Goal: Information Seeking & Learning: Learn about a topic

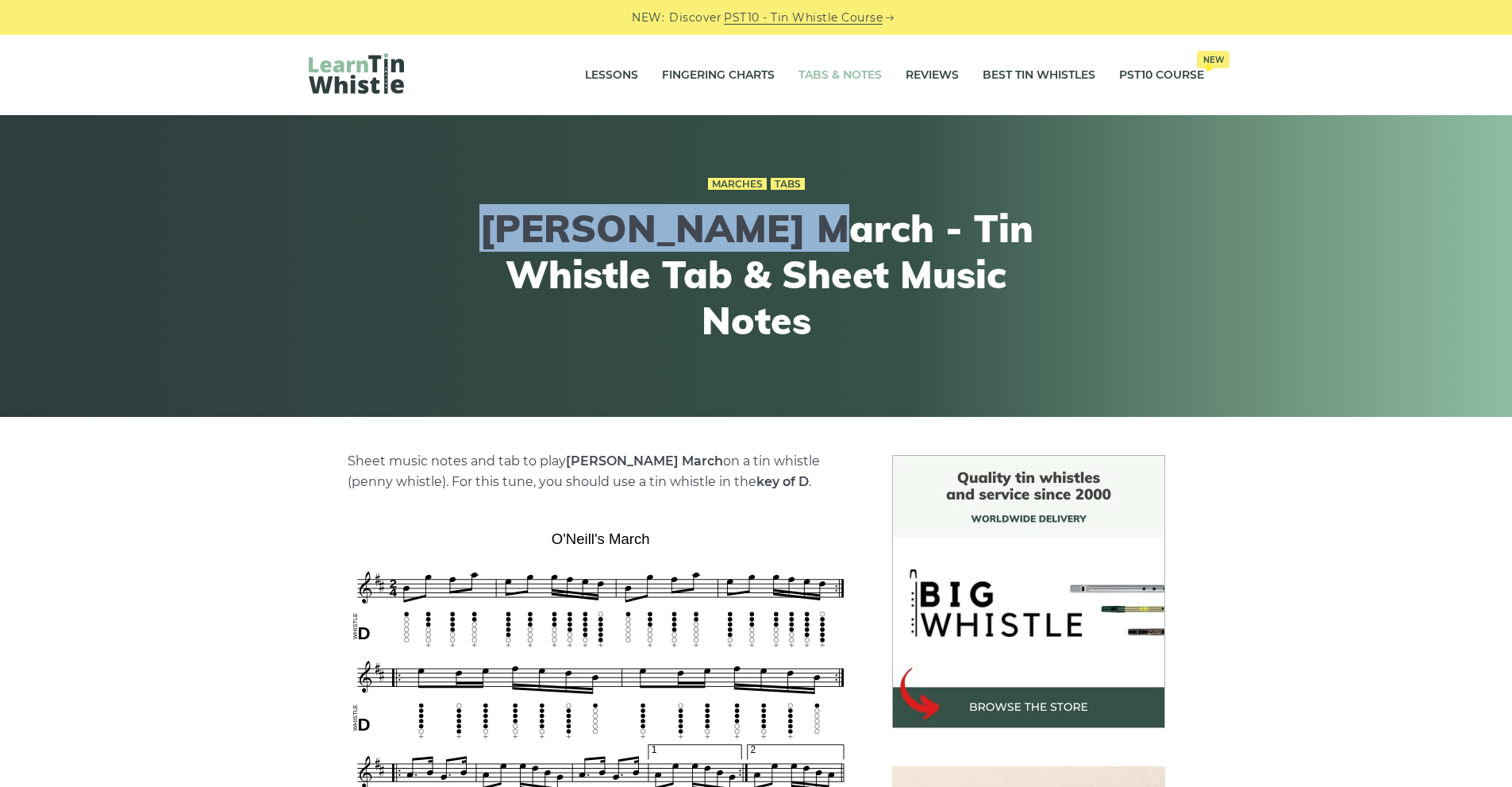
click at [835, 77] on link "Tabs & Notes" at bounding box center [840, 75] width 83 height 40
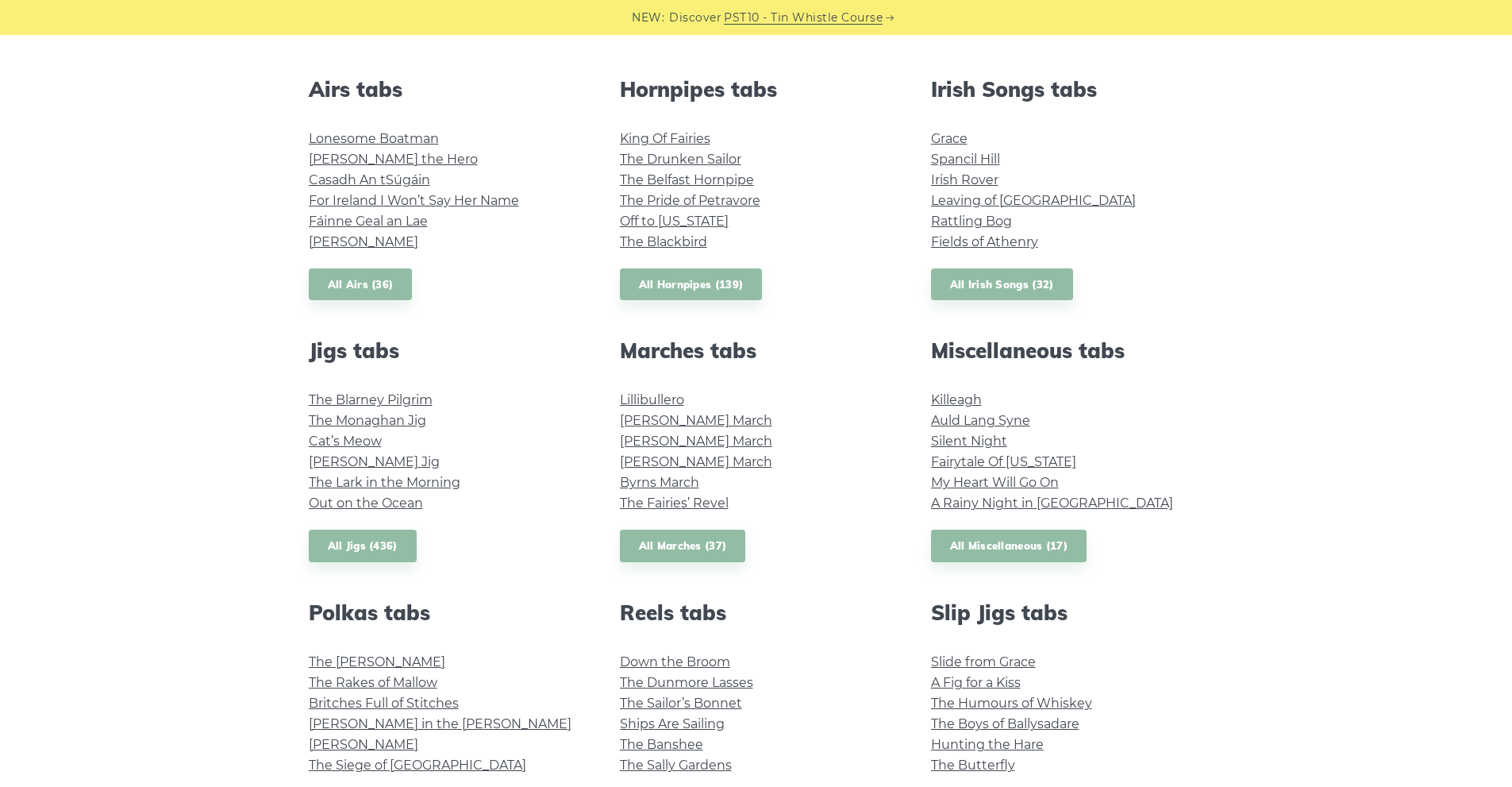
scroll to position [635, 0]
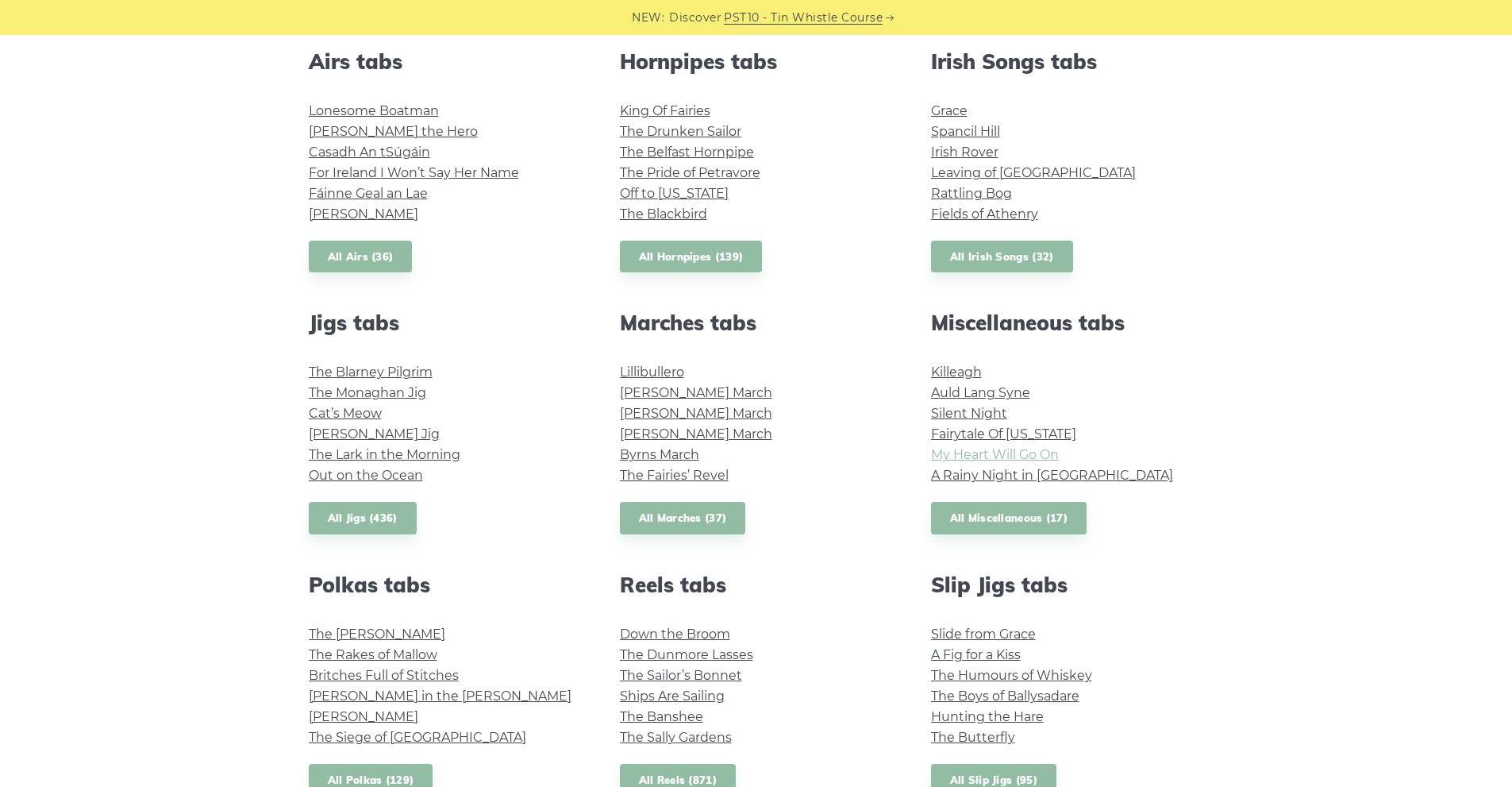
click at [1003, 455] on link "My Heart Will Go On" at bounding box center [995, 454] width 128 height 15
